Goal: Information Seeking & Learning: Learn about a topic

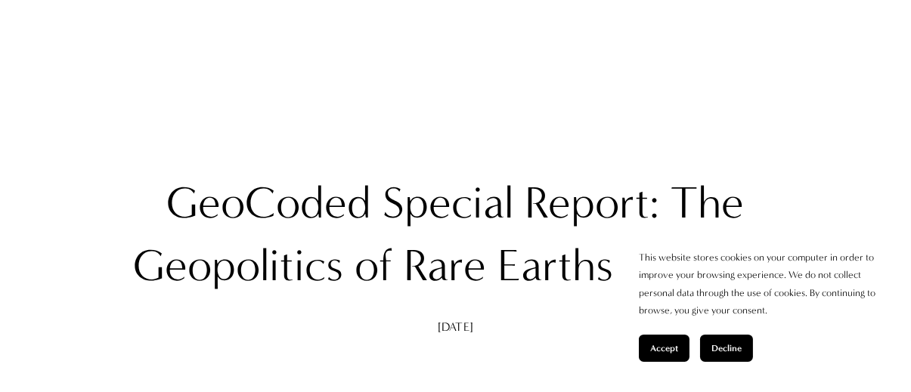
scroll to position [76, 0]
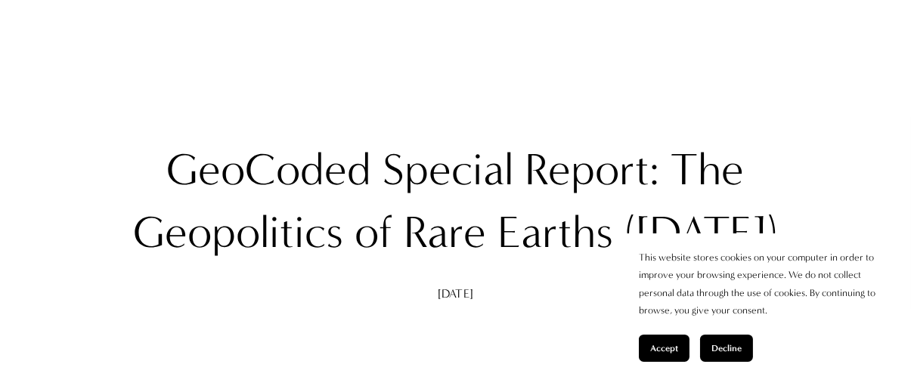
click at [666, 346] on span "Accept" at bounding box center [664, 348] width 28 height 11
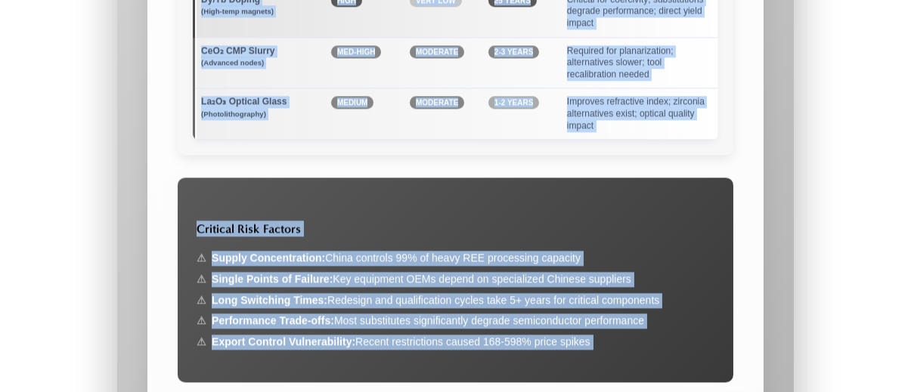
scroll to position [8088, 0]
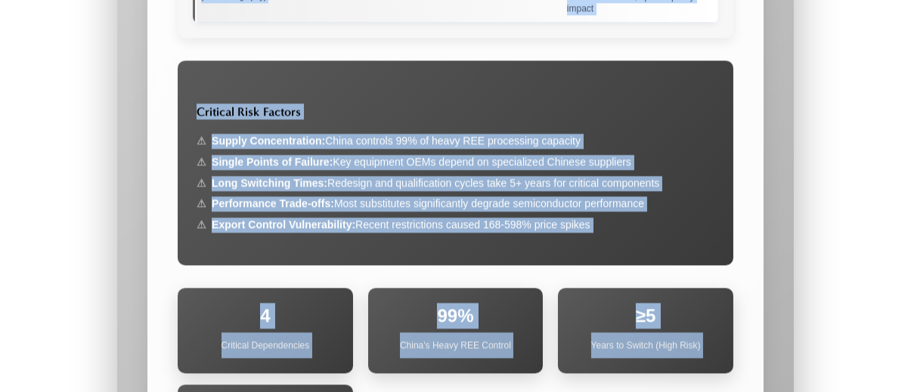
drag, startPoint x: 162, startPoint y: 167, endPoint x: 349, endPoint y: 302, distance: 231.2
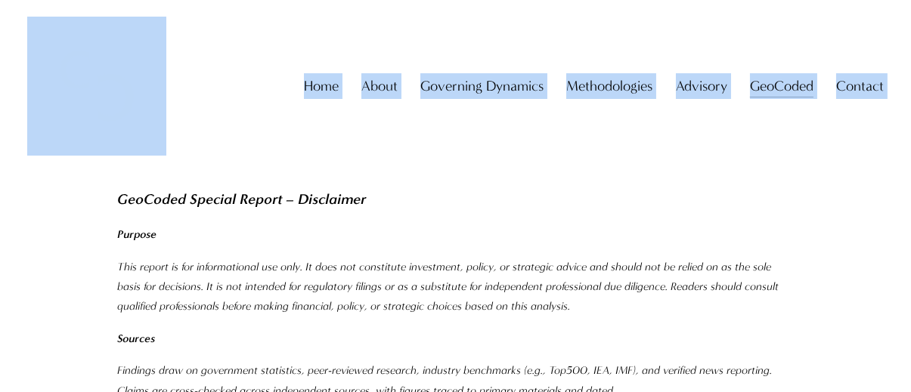
scroll to position [17152, 0]
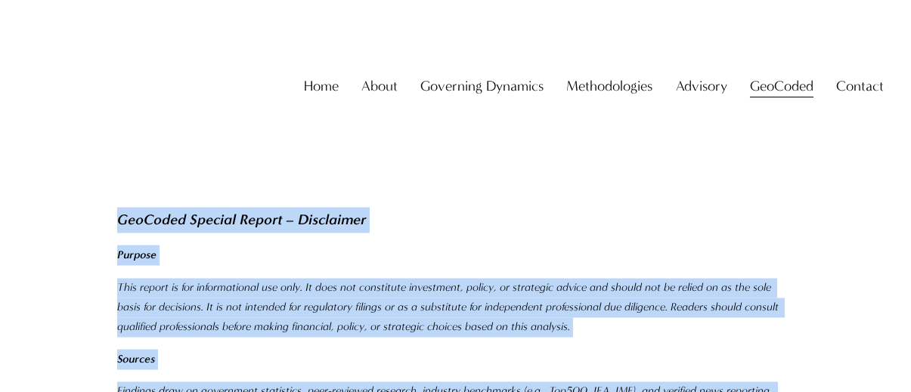
drag, startPoint x: 166, startPoint y: 243, endPoint x: 398, endPoint y: 354, distance: 256.6
copy div "GeoCoded Special Report: The Geopolitics of Rare Earths (August 2025) Aug 16 Wr…"
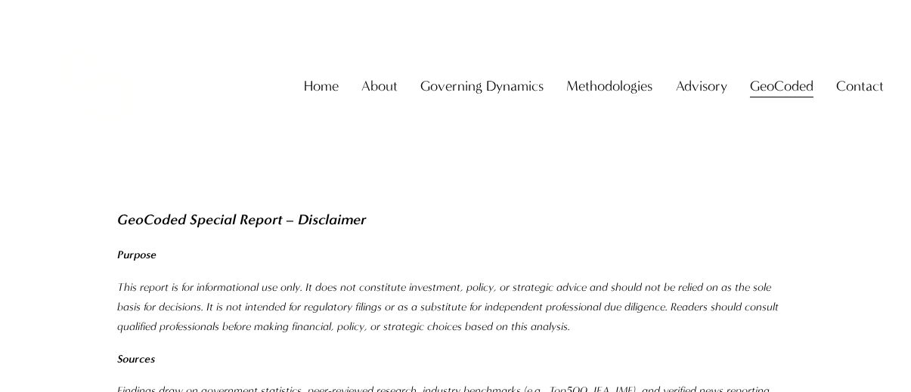
click at [438, 156] on div "Home About About The Firm Professor Christopher Sanchez Governing Dynamics" at bounding box center [455, 86] width 856 height 139
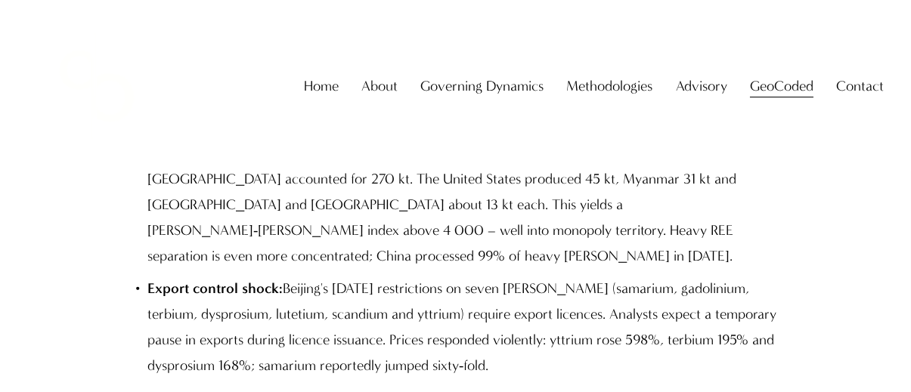
scroll to position [1436, 0]
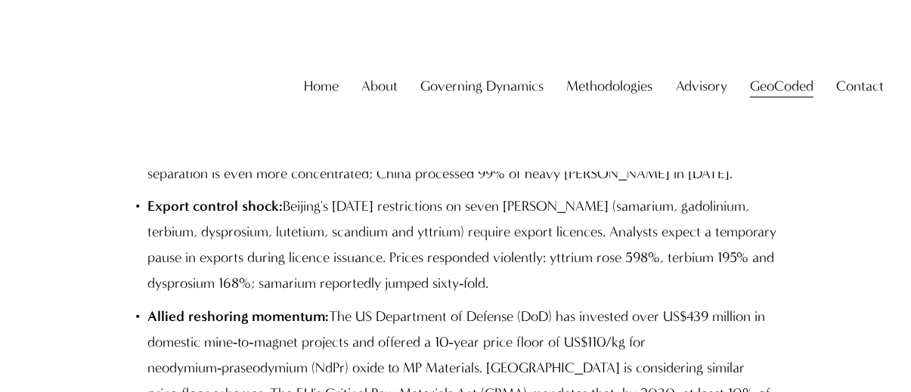
drag, startPoint x: 402, startPoint y: 254, endPoint x: 820, endPoint y: 211, distance: 420.2
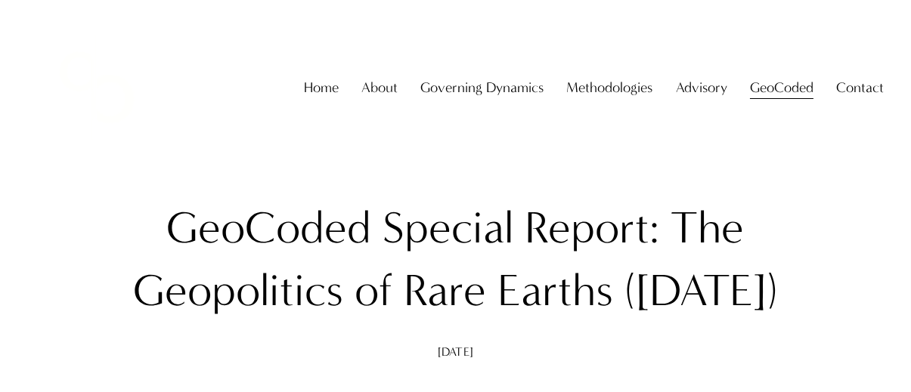
scroll to position [76, 0]
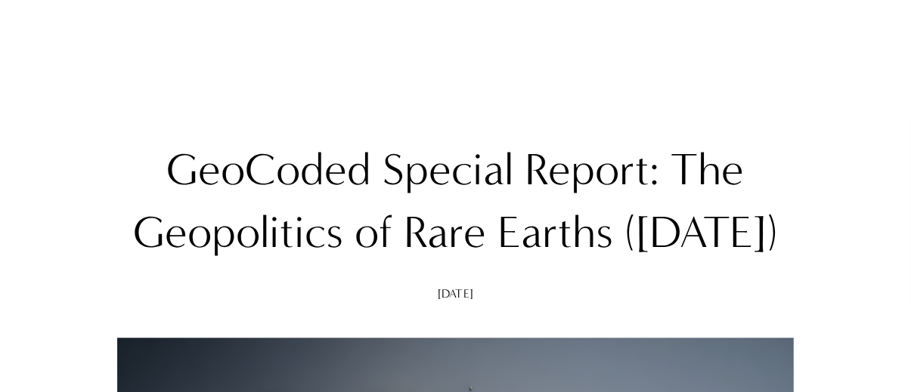
drag, startPoint x: 166, startPoint y: 160, endPoint x: 522, endPoint y: 305, distance: 384.5
click at [522, 264] on h1 "GeoCoded Special Report: The Geopolitics of Rare Earths ([DATE])" at bounding box center [455, 200] width 677 height 125
copy h1 "GeoCoded Special Report: The Geopolitics of Rare Earths ([DATE])"
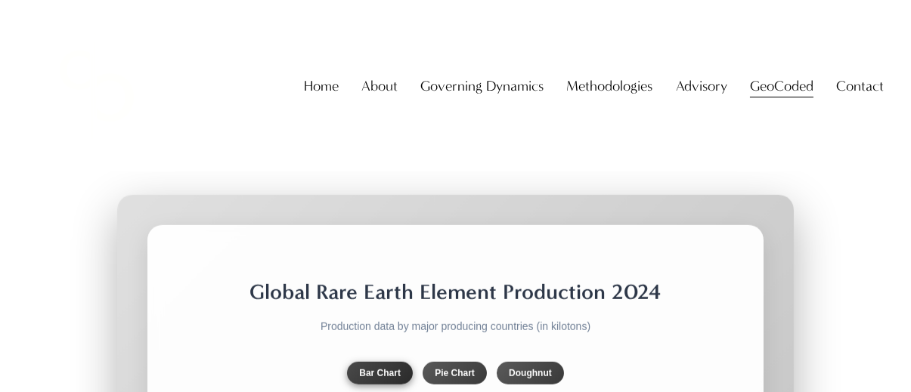
scroll to position [2192, 0]
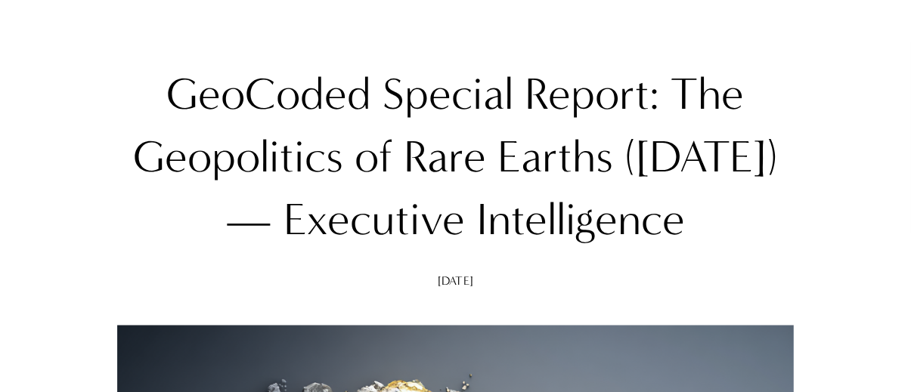
scroll to position [227, 0]
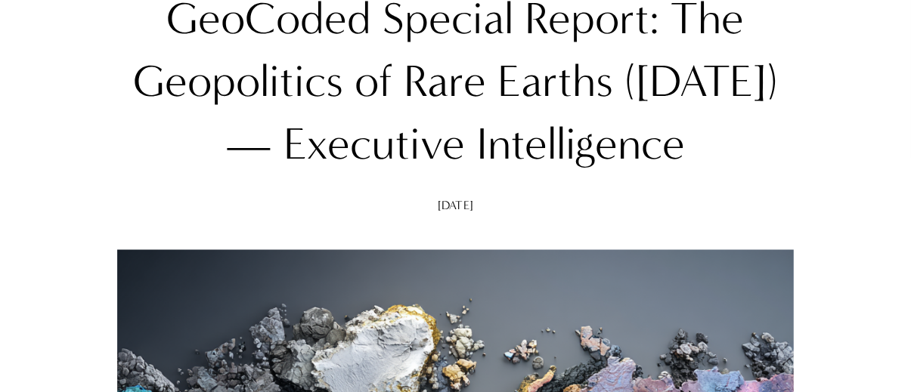
drag, startPoint x: 630, startPoint y: 163, endPoint x: 822, endPoint y: 58, distance: 219.2
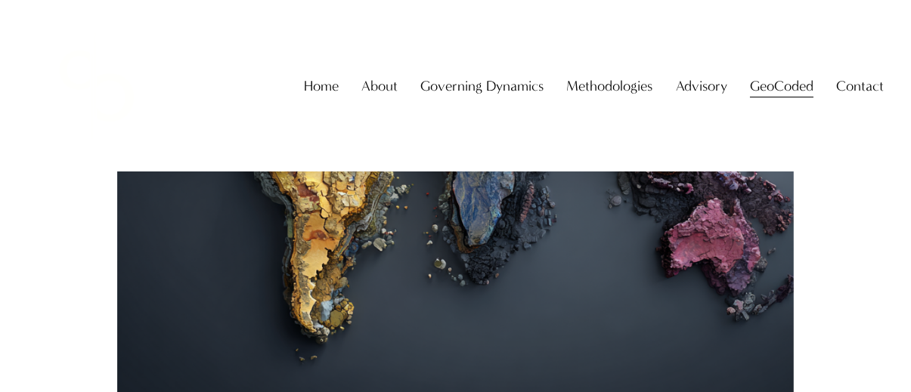
scroll to position [680, 0]
